Goal: Transaction & Acquisition: Purchase product/service

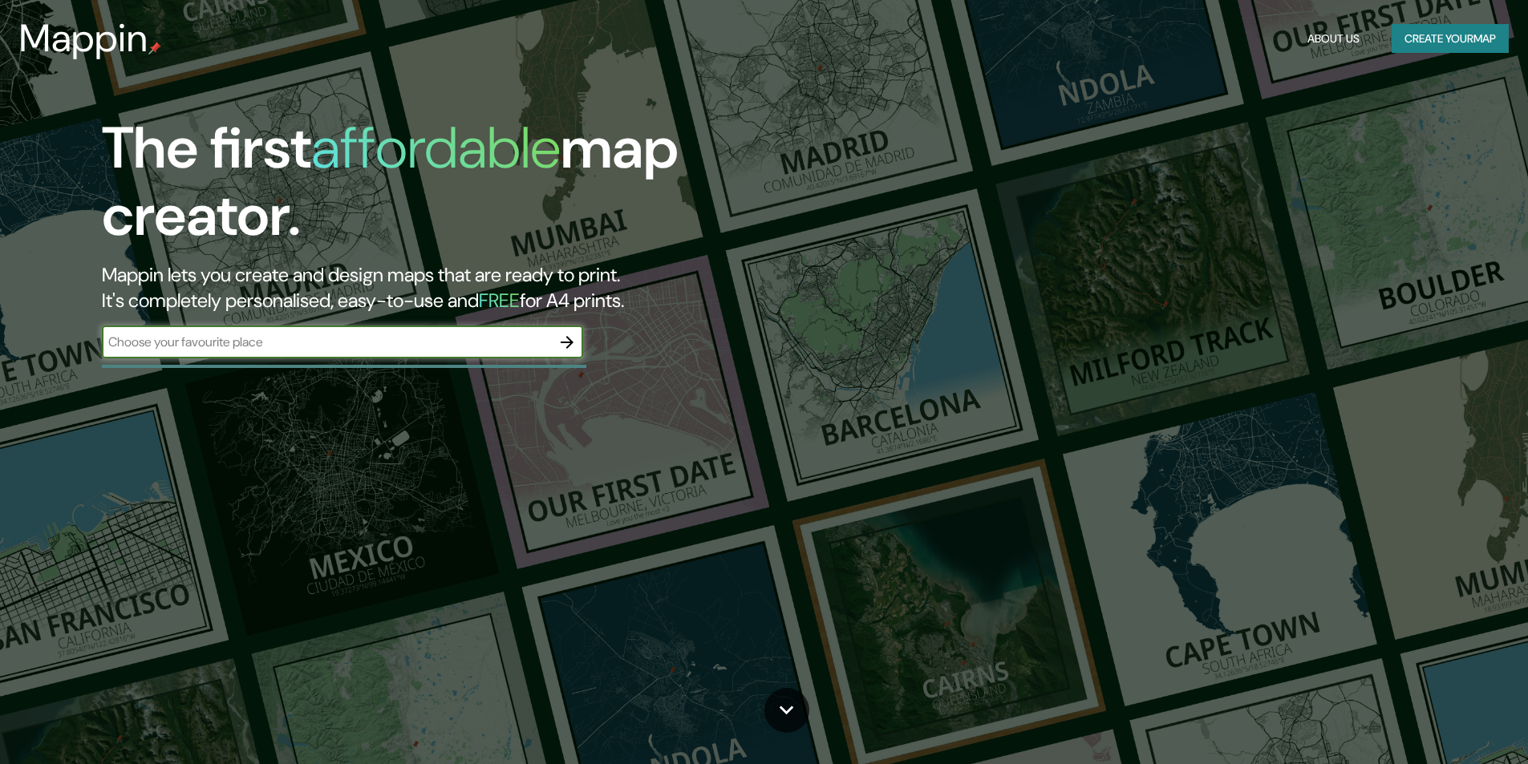
click at [330, 342] on input "text" at bounding box center [326, 342] width 449 height 18
type input "paseo victorica tigre"
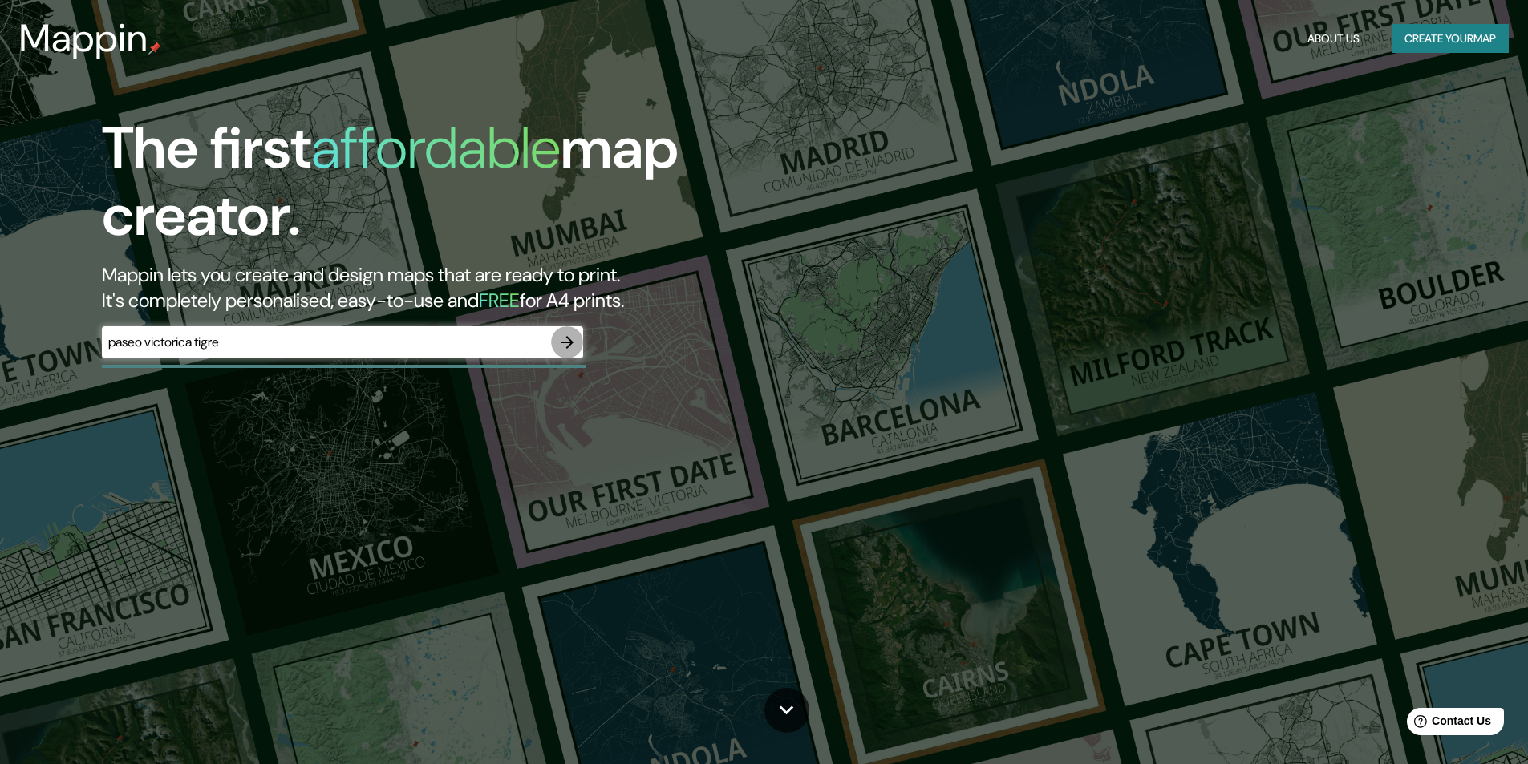
click at [570, 351] on icon "button" at bounding box center [566, 342] width 19 height 19
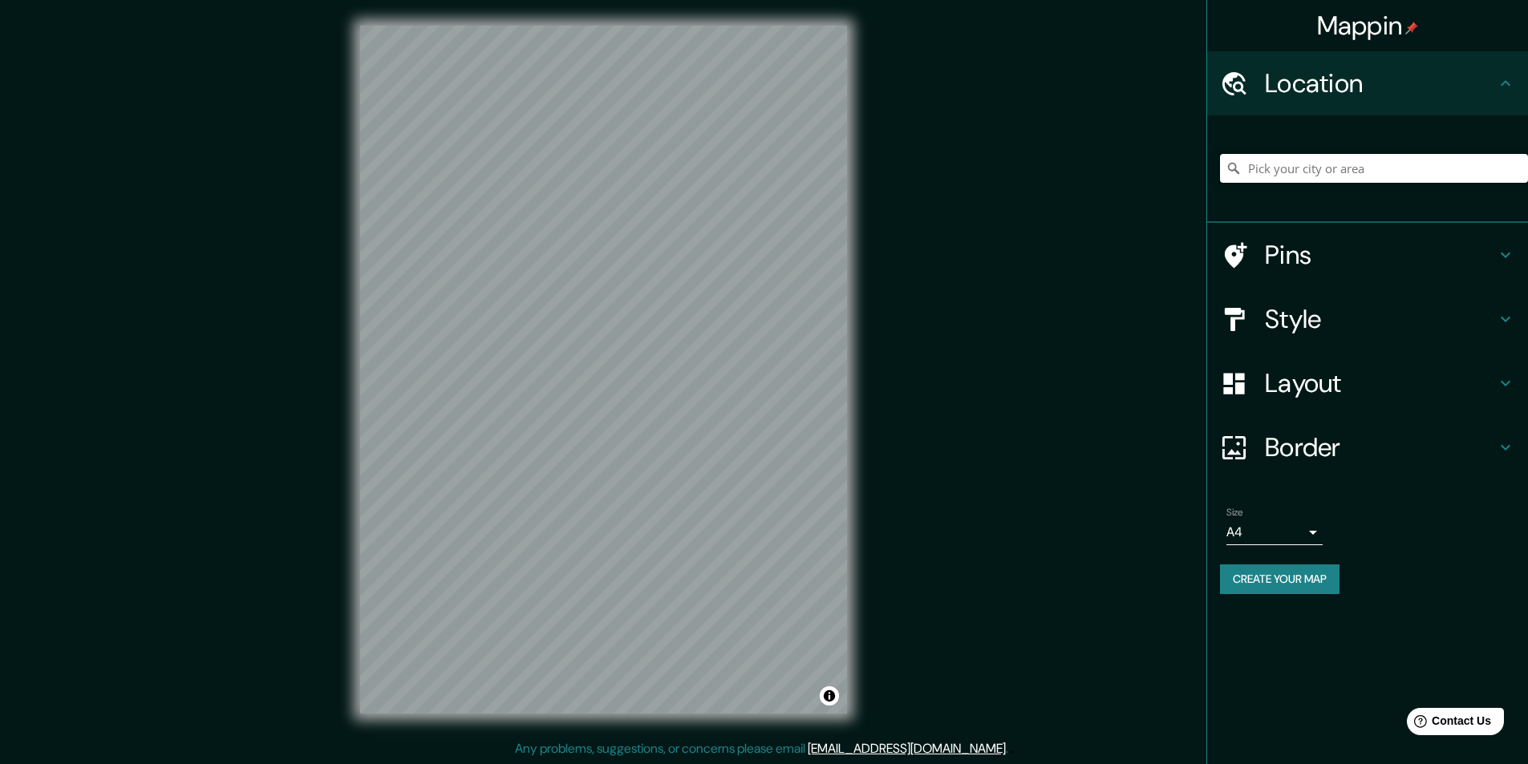
click at [1388, 155] on input "Pick your city or area" at bounding box center [1374, 168] width 308 height 29
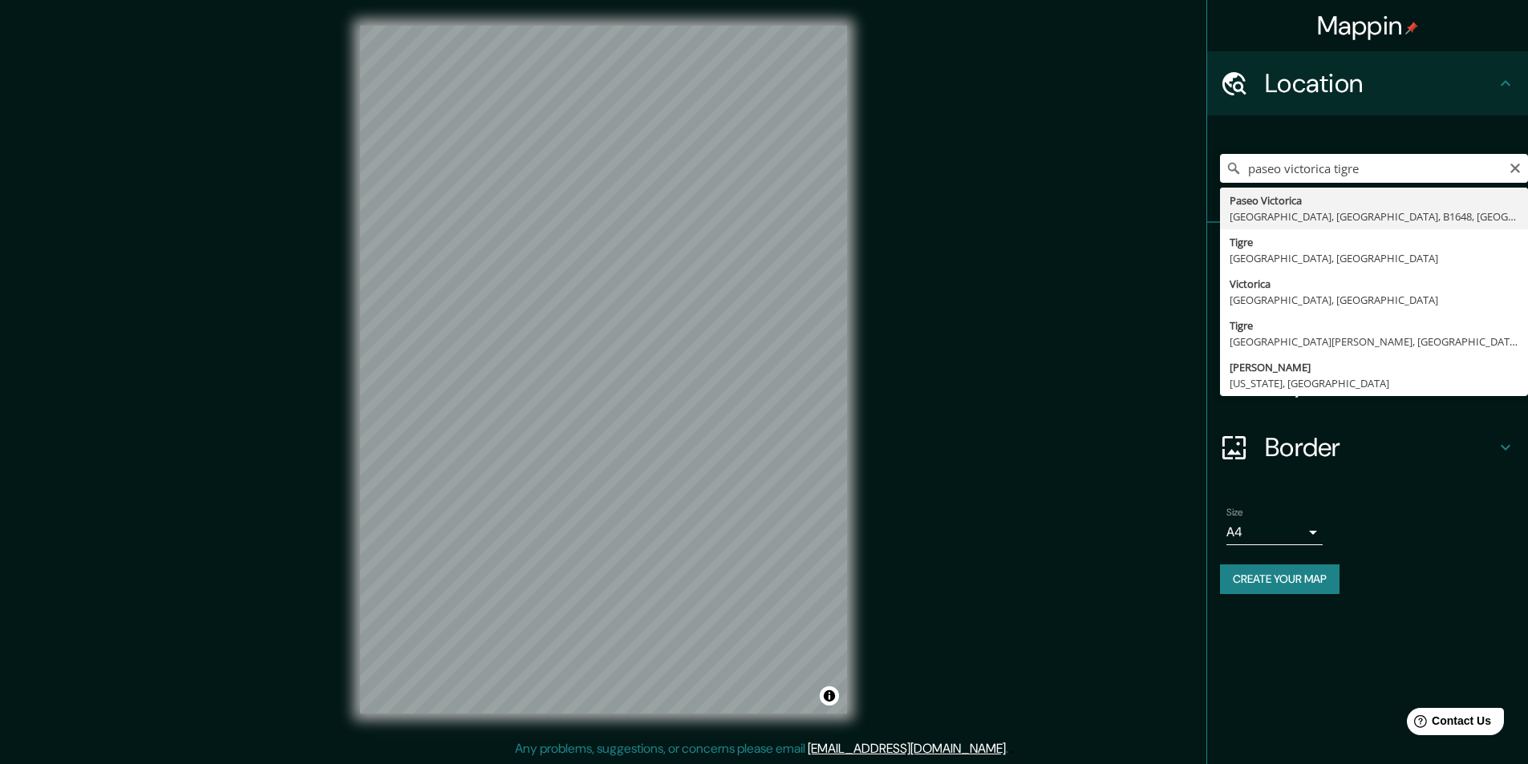
type input "Paseo Victorica, [GEOGRAPHIC_DATA], [GEOGRAPHIC_DATA], B1648, [GEOGRAPHIC_DATA]"
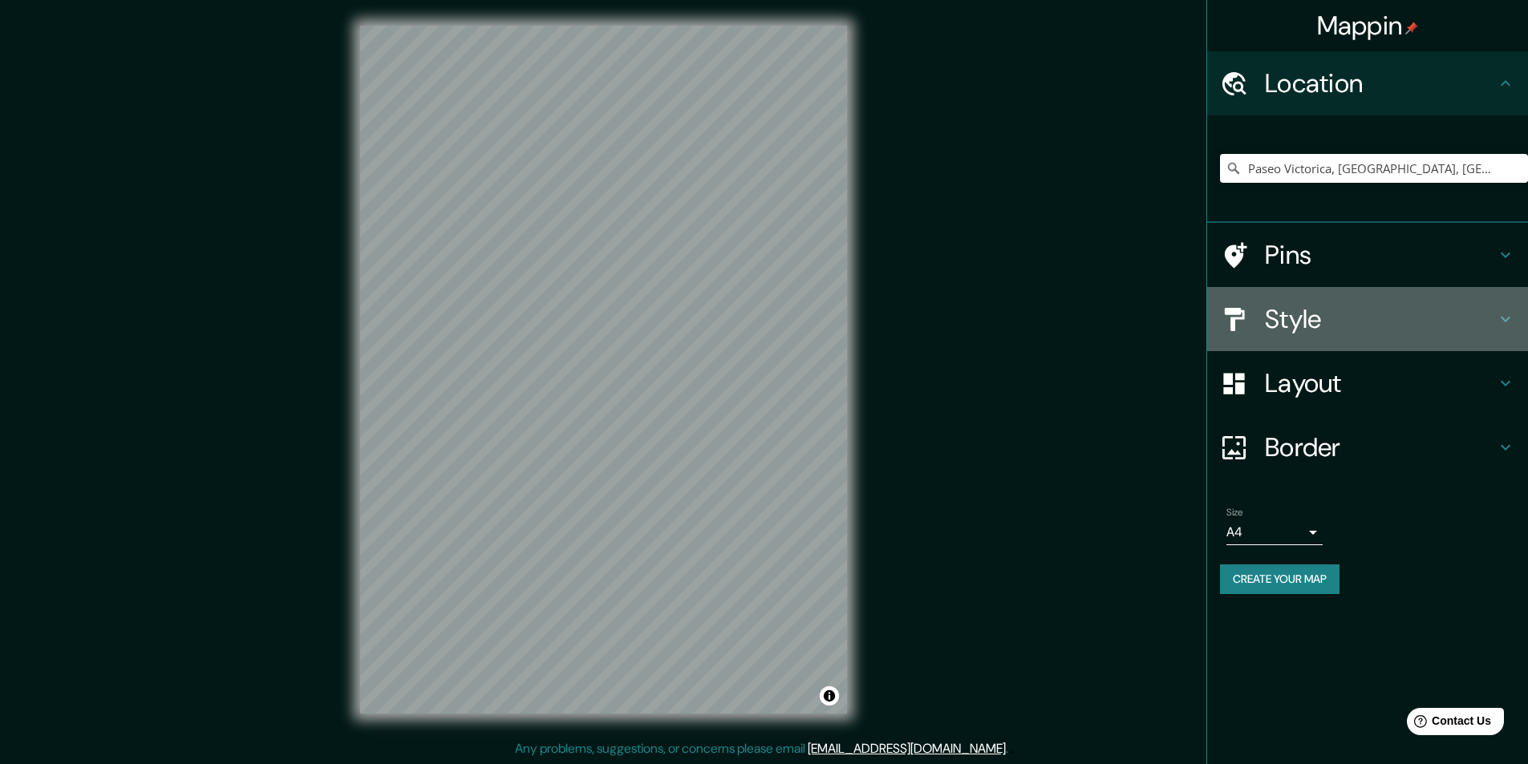
click at [1326, 337] on div "Style" at bounding box center [1367, 319] width 321 height 64
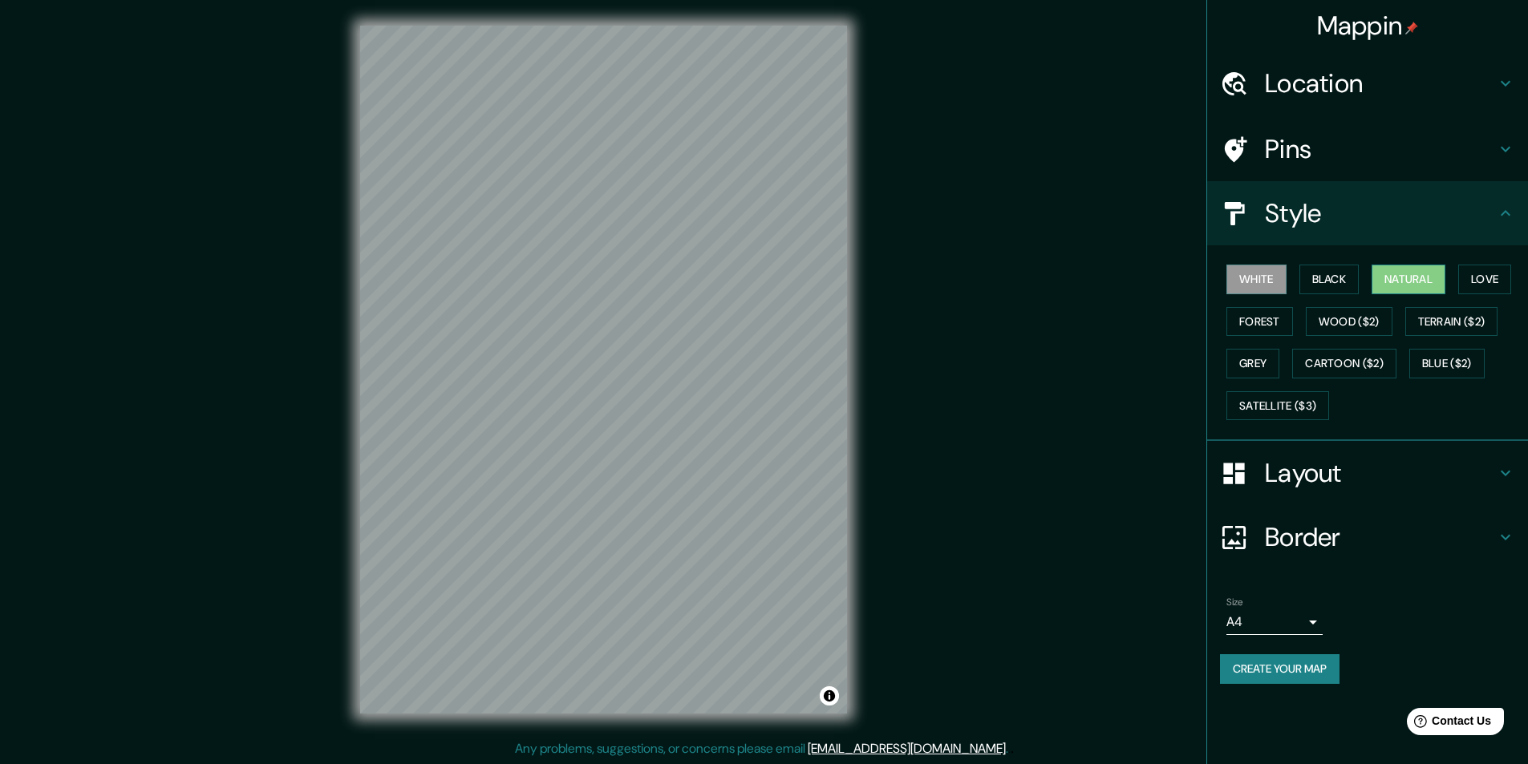
click at [1408, 285] on button "Natural" at bounding box center [1408, 280] width 74 height 30
click at [1267, 319] on button "Forest" at bounding box center [1259, 322] width 67 height 30
click at [1489, 286] on button "Love" at bounding box center [1484, 280] width 53 height 30
click at [1340, 320] on button "Wood ($2)" at bounding box center [1349, 322] width 87 height 30
click at [1447, 318] on button "Terrain ($2)" at bounding box center [1451, 322] width 93 height 30
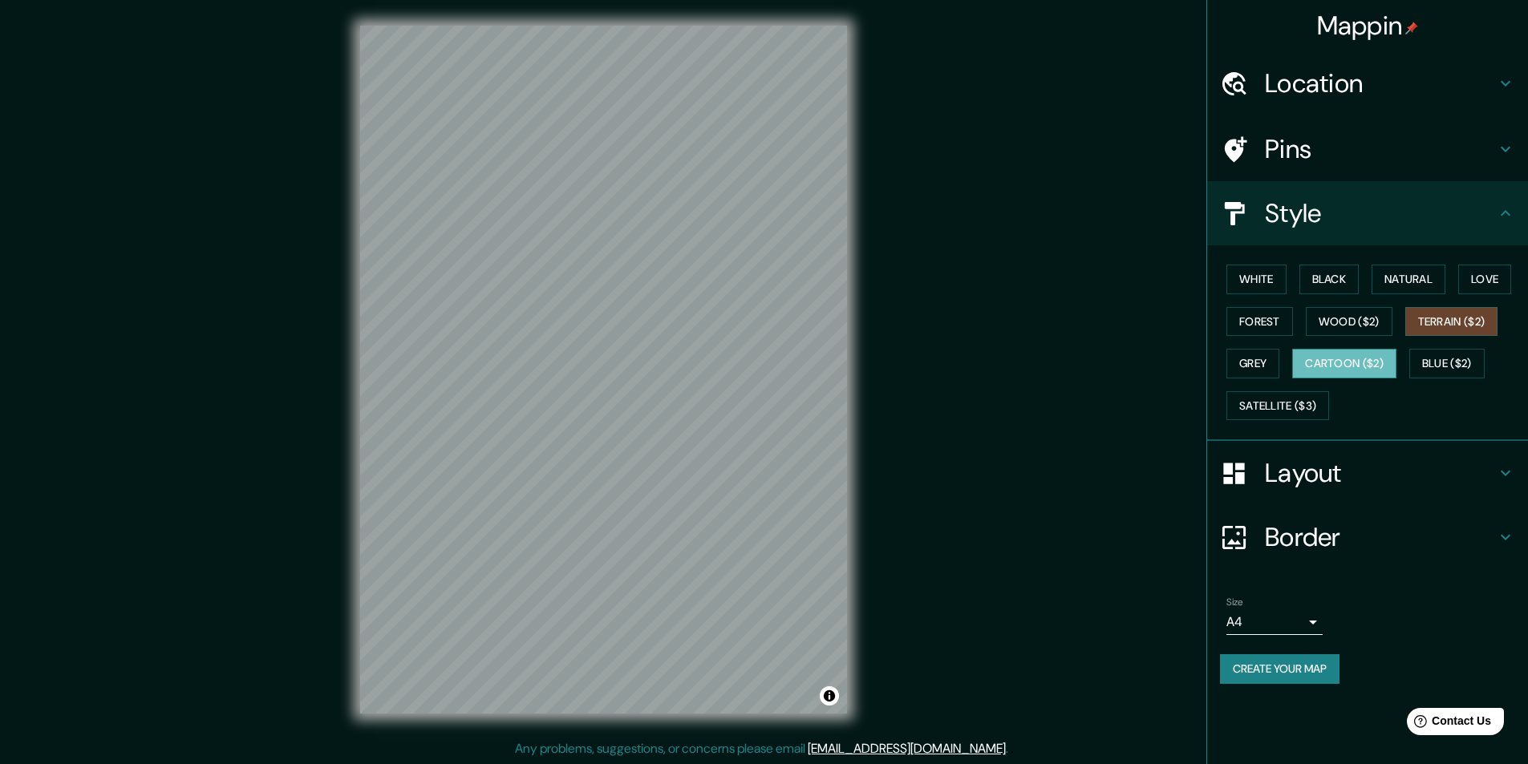
click at [1300, 365] on button "Cartoon ($2)" at bounding box center [1344, 364] width 104 height 30
click at [1265, 363] on button "Grey" at bounding box center [1252, 364] width 53 height 30
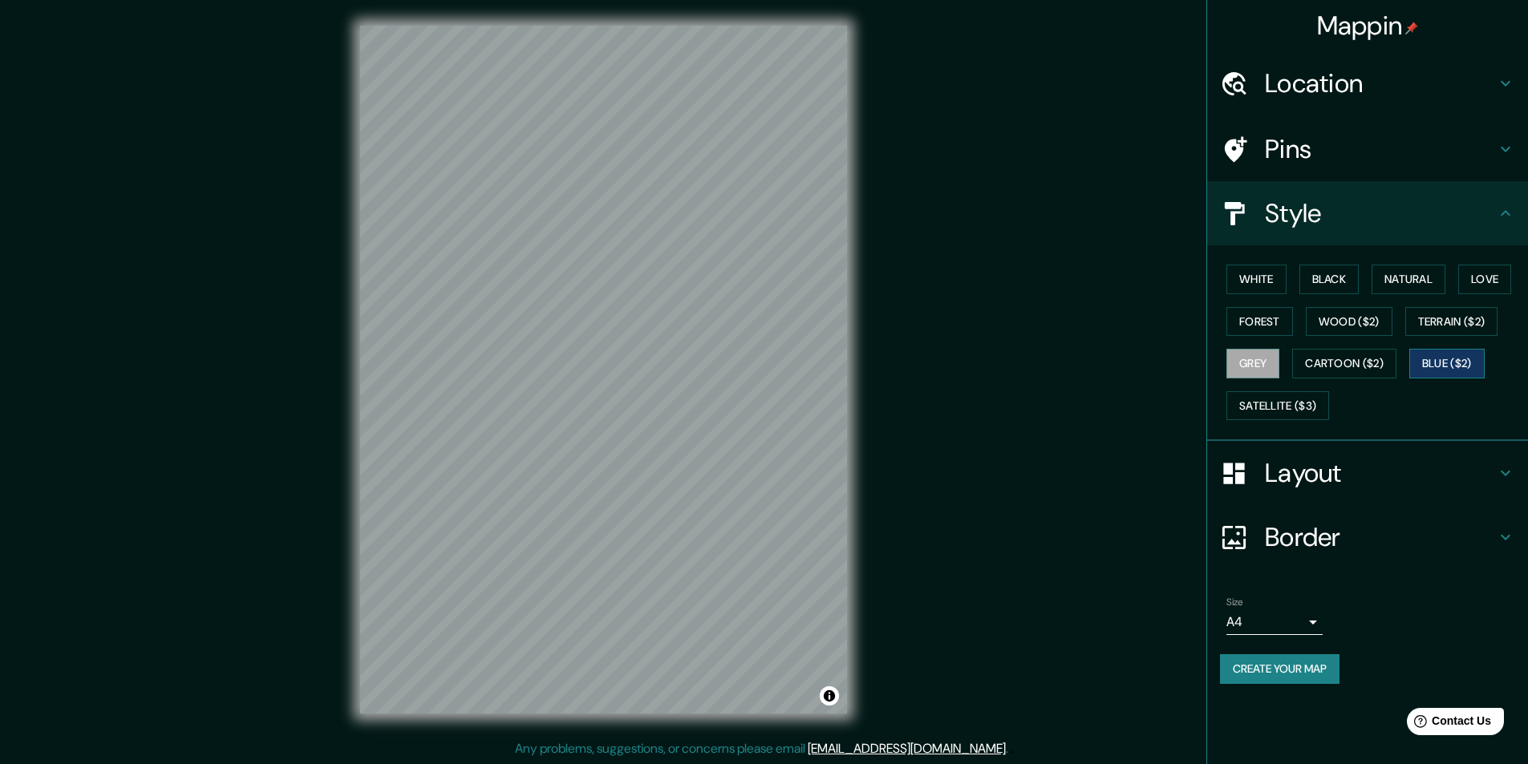
click at [1461, 362] on button "Blue ($2)" at bounding box center [1446, 364] width 75 height 30
click at [1278, 408] on button "Satellite ($3)" at bounding box center [1277, 406] width 103 height 30
click at [1335, 283] on button "Black" at bounding box center [1329, 280] width 60 height 30
click at [1393, 274] on button "Natural" at bounding box center [1408, 280] width 74 height 30
